Goal: Complete application form

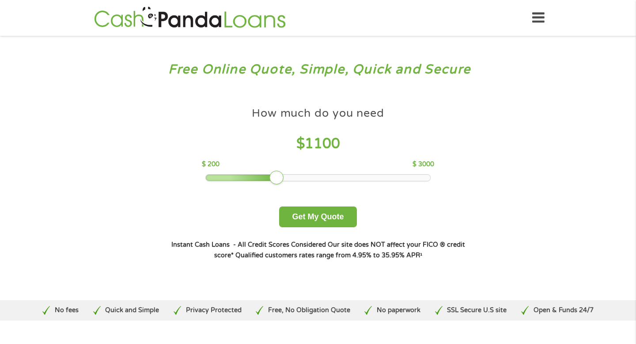
drag, startPoint x: 281, startPoint y: 178, endPoint x: 366, endPoint y: 178, distance: 84.8
click at [366, 178] on div at bounding box center [318, 177] width 225 height 6
drag, startPoint x: 275, startPoint y: 174, endPoint x: 344, endPoint y: 185, distance: 69.4
click at [344, 185] on div "How much do you need $ 1900 $ 200 $ 3000 Get My Quote" at bounding box center [317, 164] width 309 height 125
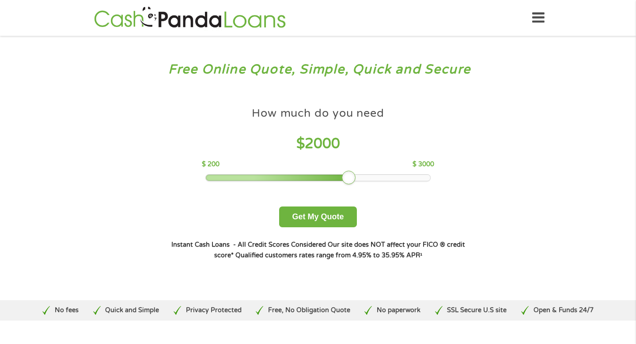
drag, startPoint x: 339, startPoint y: 173, endPoint x: 345, endPoint y: 175, distance: 5.6
click at [345, 175] on div at bounding box center [349, 178] width 14 height 14
click at [328, 212] on button "Get My Quote" at bounding box center [317, 216] width 77 height 21
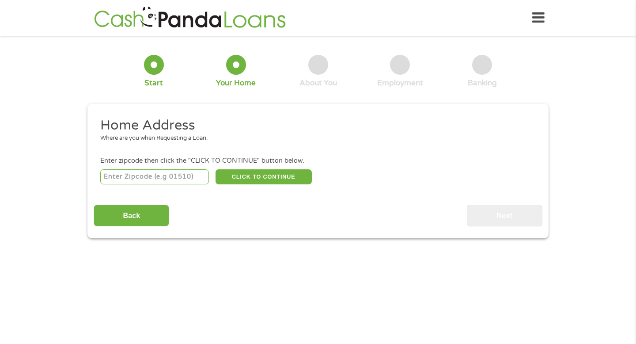
click at [182, 177] on input "number" at bounding box center [154, 176] width 109 height 15
type input "92404"
click at [265, 180] on button "CLICK TO CONTINUE" at bounding box center [264, 176] width 96 height 15
type input "92404"
type input "[GEOGRAPHIC_DATA]"
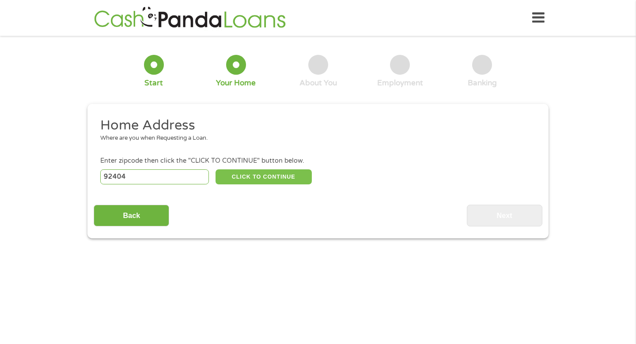
select select "[US_STATE]"
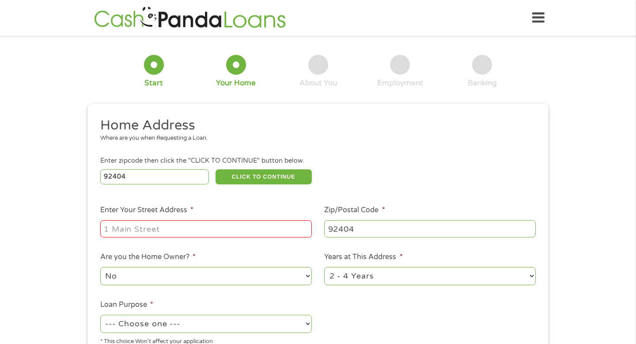
click at [178, 233] on input "Enter Your Street Address *" at bounding box center [206, 228] width 212 height 17
type input "q"
type input "[STREET_ADDRESS]"
select select "60months"
click at [324, 267] on select "1 Year or less 1 - 2 Years 2 - 4 Years Over 4 Years" at bounding box center [430, 276] width 212 height 18
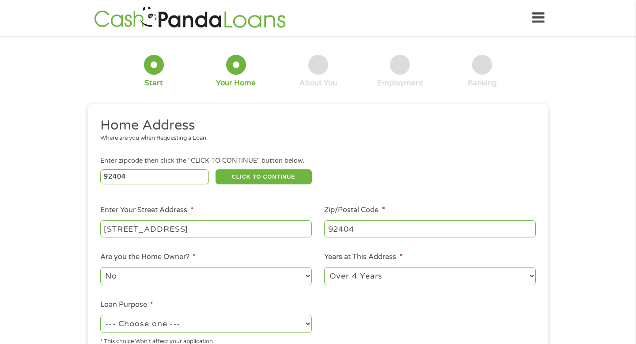
select select "shorttermcash"
click at [100, 315] on select "--- Choose one --- Pay Bills Debt Consolidation Home Improvement Major Purchase…" at bounding box center [206, 324] width 212 height 18
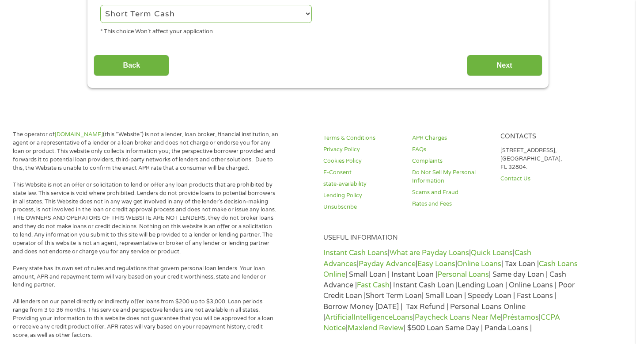
scroll to position [311, 0]
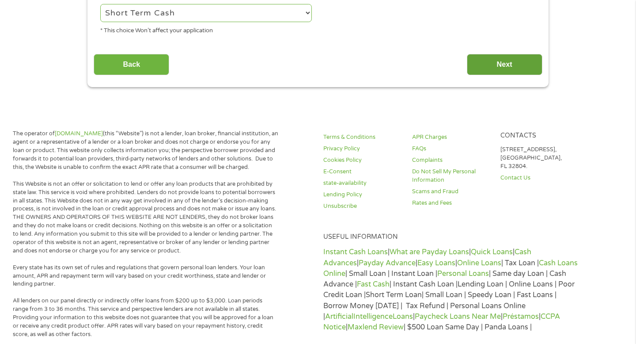
click at [519, 63] on input "Next" at bounding box center [505, 65] width 76 height 22
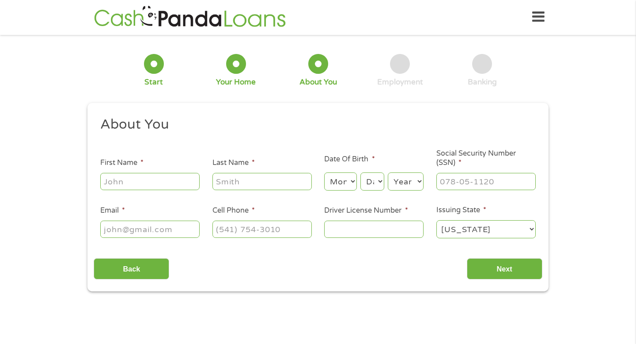
scroll to position [0, 0]
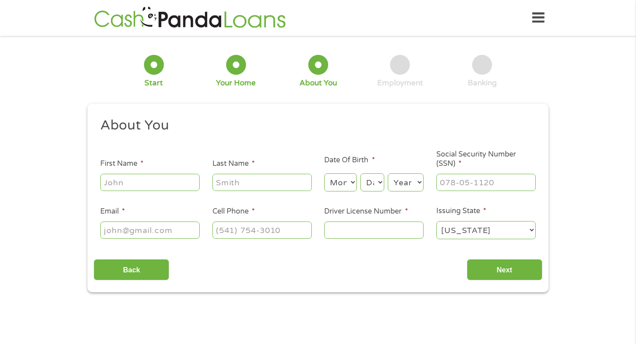
click at [159, 166] on li "First Name *" at bounding box center [150, 175] width 112 height 34
click at [159, 176] on input "First Name *" at bounding box center [149, 182] width 99 height 17
type input "[PERSON_NAME]"
select select "21"
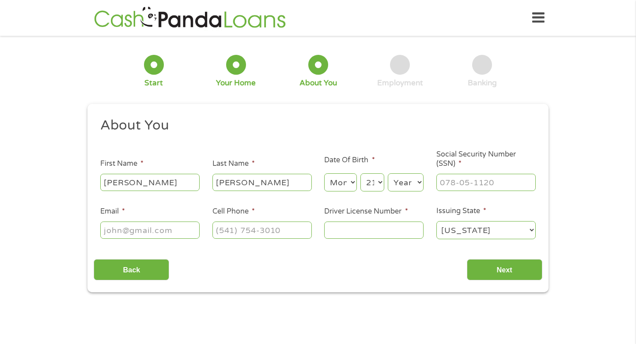
select select "1999"
type input "610-90-8766"
type input "[EMAIL_ADDRESS][DOMAIN_NAME]"
type input "[PHONE_NUMBER]"
type input "F5160098"
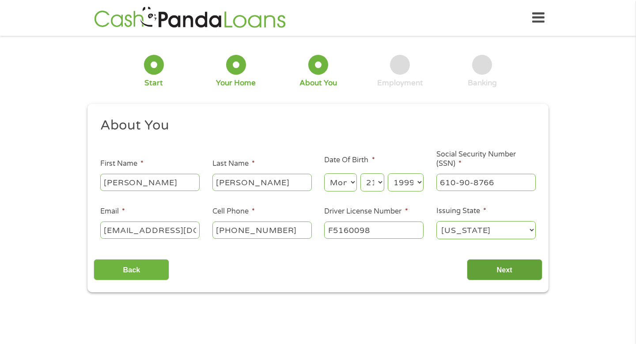
click at [477, 271] on input "Next" at bounding box center [505, 270] width 76 height 22
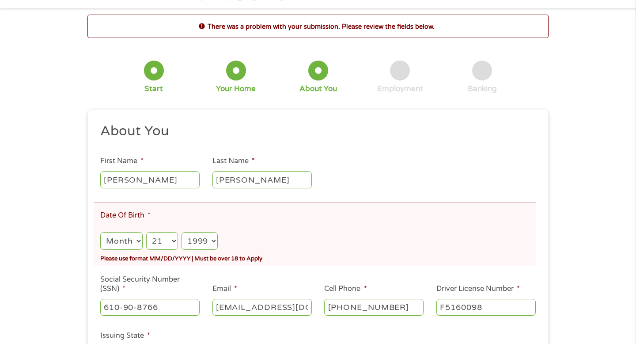
scroll to position [45, 0]
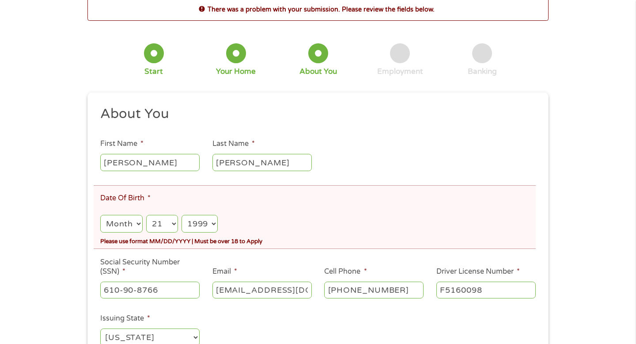
click at [129, 226] on select "Month 1 2 3 4 5 6 7 8 9 10 11 12" at bounding box center [121, 224] width 42 height 18
select select "5"
click at [100, 215] on select "Month 1 2 3 4 5 6 7 8 9 10 11 12" at bounding box center [121, 224] width 42 height 18
click at [262, 241] on div "Please use format MM/DD/YYYY | Must be over 18 to Apply" at bounding box center [318, 240] width 436 height 12
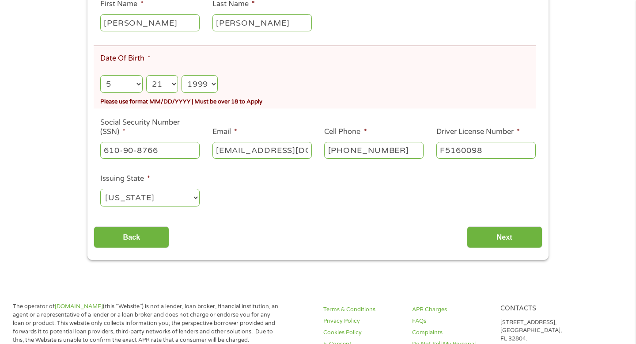
scroll to position [278, 0]
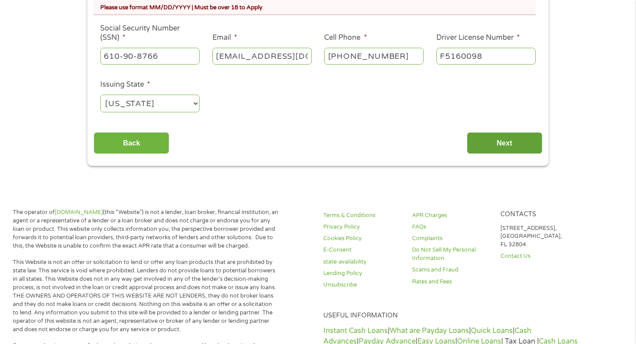
click at [504, 140] on input "Next" at bounding box center [505, 143] width 76 height 22
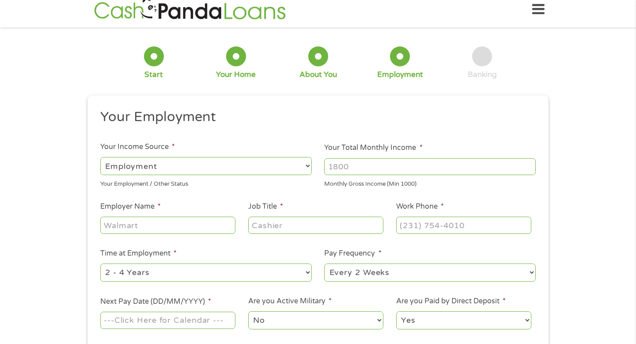
scroll to position [0, 0]
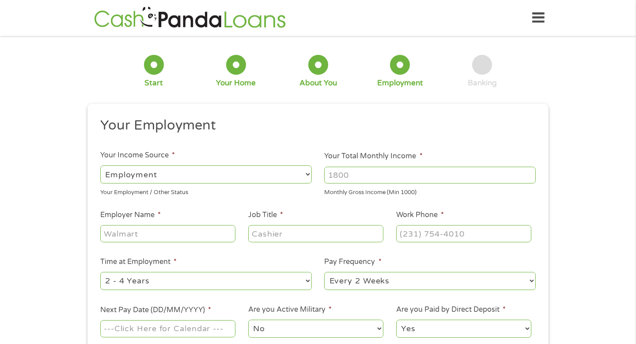
click at [281, 175] on select "--- Choose one --- Employment [DEMOGRAPHIC_DATA] Benefits" at bounding box center [206, 174] width 212 height 18
click at [368, 178] on input "Your Total Monthly Income *" at bounding box center [430, 175] width 212 height 17
type input "4500"
click at [336, 163] on li "Your Total Monthly Income * 4500 Monthly Gross Income (Min 1000)" at bounding box center [430, 174] width 224 height 46
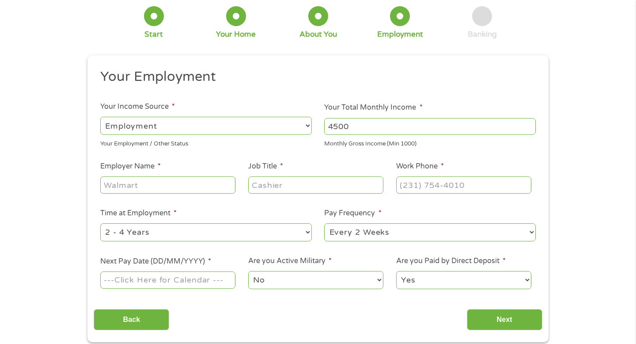
scroll to position [54, 0]
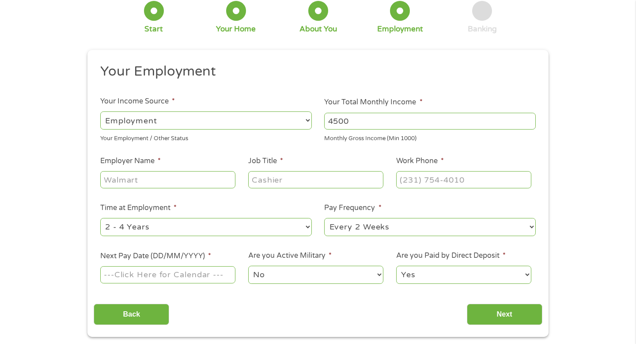
click at [214, 178] on input "Employer Name *" at bounding box center [167, 179] width 135 height 17
type input "H"
type input "PGS"
type input "Commercial Driver"
type input "[PHONE_NUMBER]"
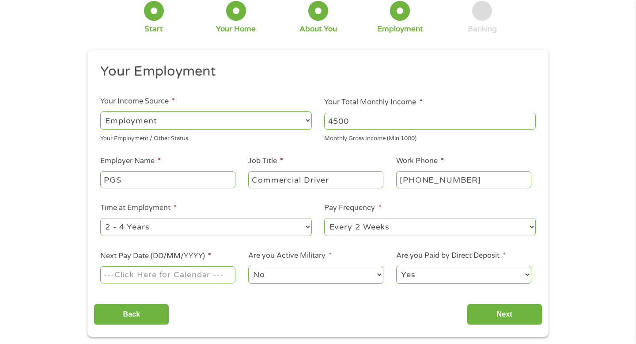
select select "semimonthly"
click at [324, 218] on select "--- Choose one --- Every 2 Weeks Every Week Monthly Semi-Monthly" at bounding box center [430, 227] width 212 height 18
click at [158, 271] on input "Next Pay Date (DD/MM/YYYY) *" at bounding box center [167, 274] width 135 height 17
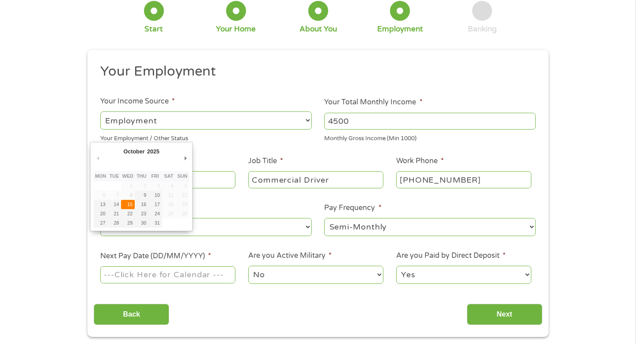
type input "[DATE]"
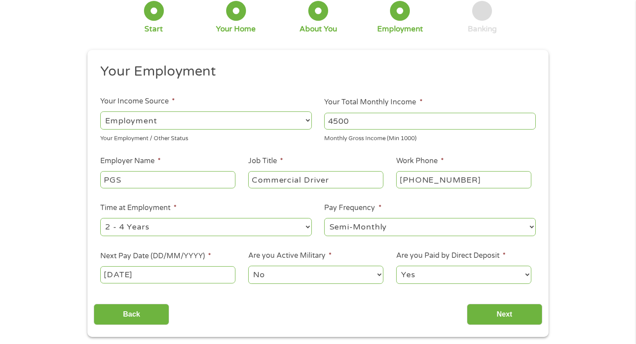
click at [317, 274] on select "No Yes" at bounding box center [315, 274] width 135 height 18
click at [248, 265] on select "No Yes" at bounding box center [315, 274] width 135 height 18
click at [480, 273] on select "Yes No" at bounding box center [463, 274] width 135 height 18
click at [396, 265] on select "Yes No" at bounding box center [463, 274] width 135 height 18
click at [479, 274] on select "Yes No" at bounding box center [463, 274] width 135 height 18
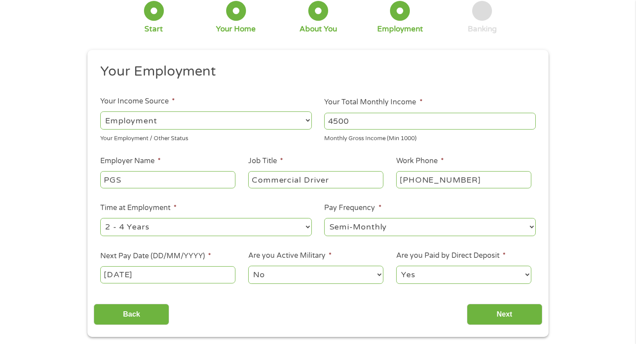
click at [396, 265] on select "Yes No" at bounding box center [463, 274] width 135 height 18
click at [477, 273] on select "Yes No" at bounding box center [463, 274] width 135 height 18
select select "0"
click at [396, 265] on select "Yes No" at bounding box center [463, 274] width 135 height 18
click at [487, 306] on input "Next" at bounding box center [505, 314] width 76 height 22
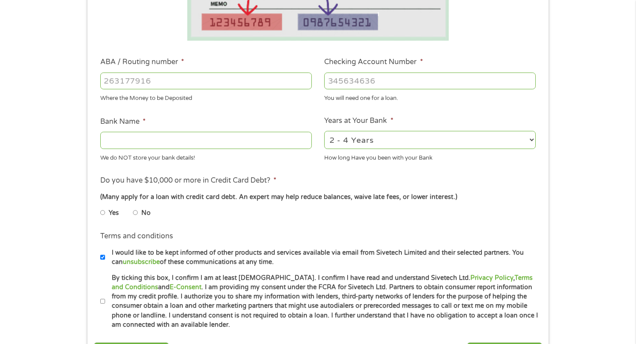
scroll to position [229, 0]
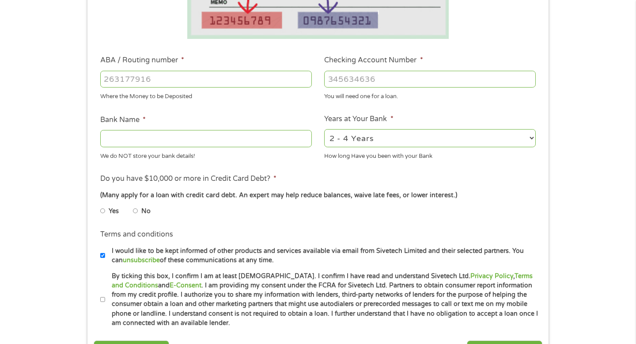
click at [134, 213] on input "No" at bounding box center [135, 211] width 5 height 14
radio input "true"
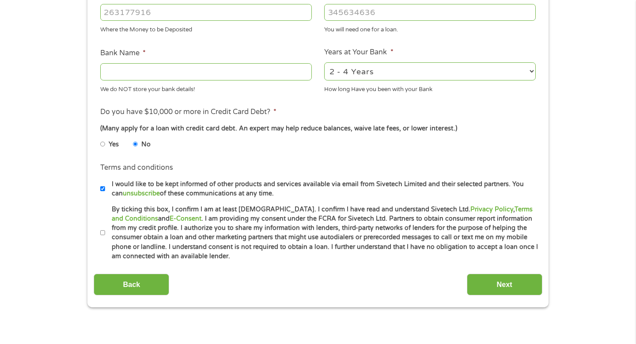
scroll to position [298, 0]
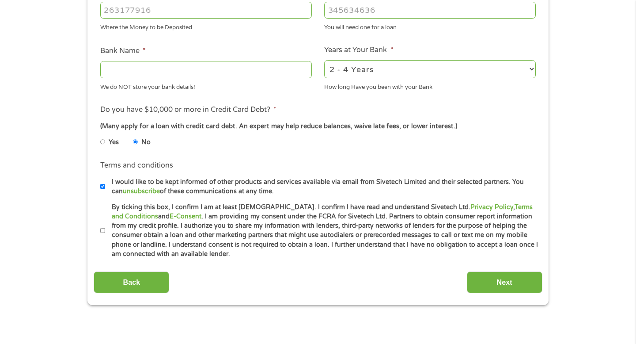
click at [103, 187] on input "I would like to be kept informed of other products and services available via e…" at bounding box center [102, 186] width 5 height 14
checkbox input "false"
click at [102, 232] on input "By ticking this box, I confirm I am at least [DEMOGRAPHIC_DATA]. I confirm I ha…" at bounding box center [102, 231] width 5 height 14
checkbox input "true"
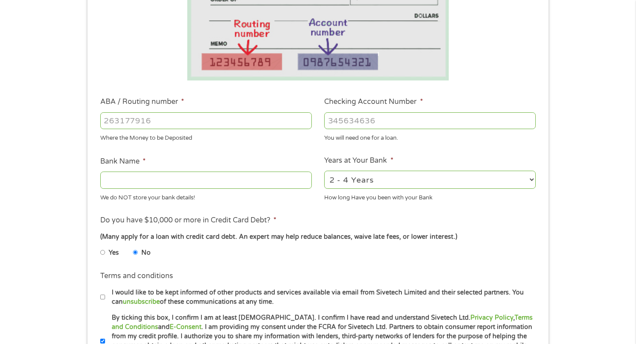
scroll to position [187, 0]
click at [217, 120] on input "ABA / Routing number *" at bounding box center [206, 121] width 212 height 17
type input "322271627"
type input "[PERSON_NAME] [PERSON_NAME] BANK NA"
type input "322271627"
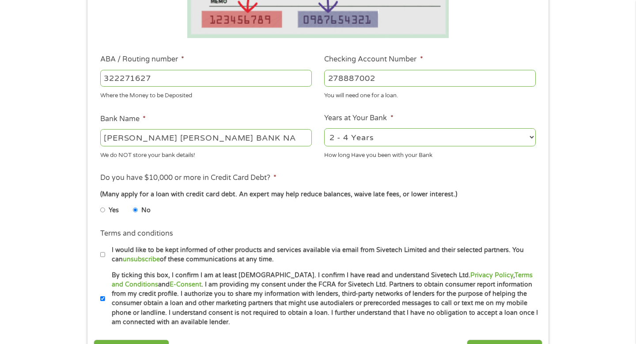
scroll to position [235, 0]
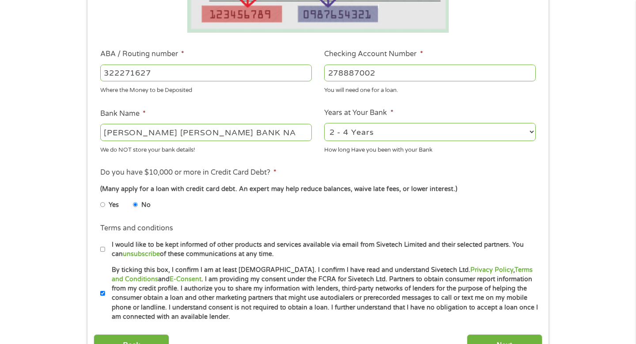
type input "278887002"
click at [364, 139] on select "2 - 4 Years 6 - 12 Months 1 - 2 Years Over 4 Years" at bounding box center [430, 132] width 212 height 18
select select "60months"
click at [324, 123] on select "2 - 4 Years 6 - 12 Months 1 - 2 Years Over 4 Years" at bounding box center [430, 132] width 212 height 18
click at [511, 343] on input "Next" at bounding box center [505, 345] width 76 height 22
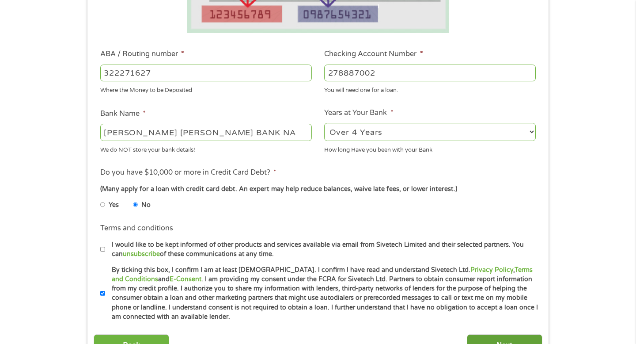
scroll to position [4, 4]
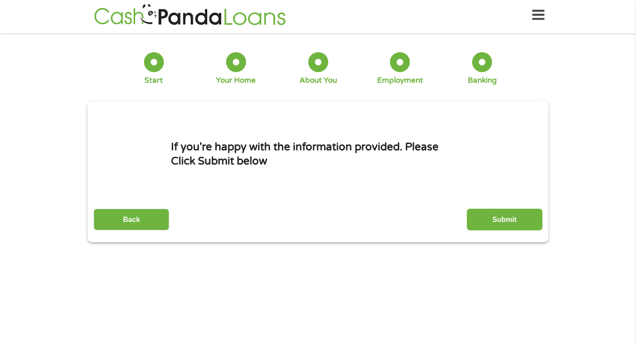
scroll to position [0, 0]
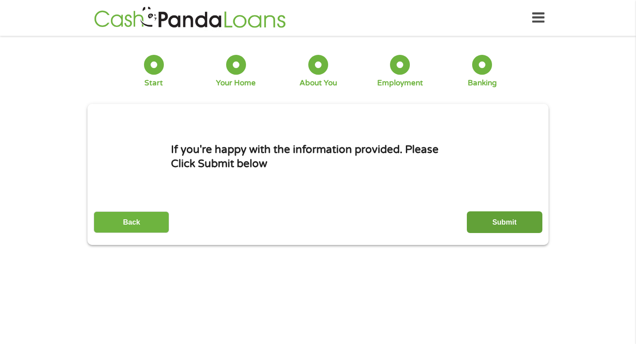
click at [490, 219] on input "Submit" at bounding box center [505, 222] width 76 height 22
